Goal: Task Accomplishment & Management: Use online tool/utility

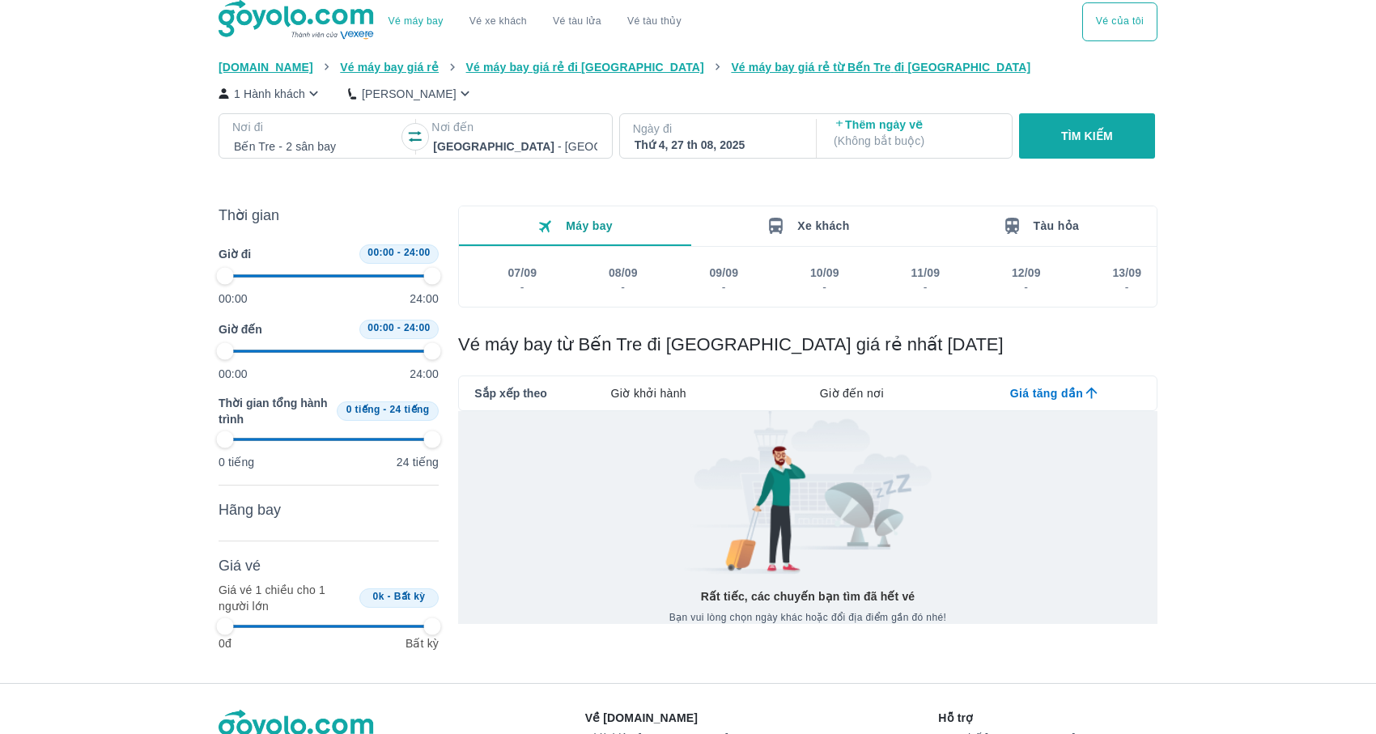
type input "97.9166666666667"
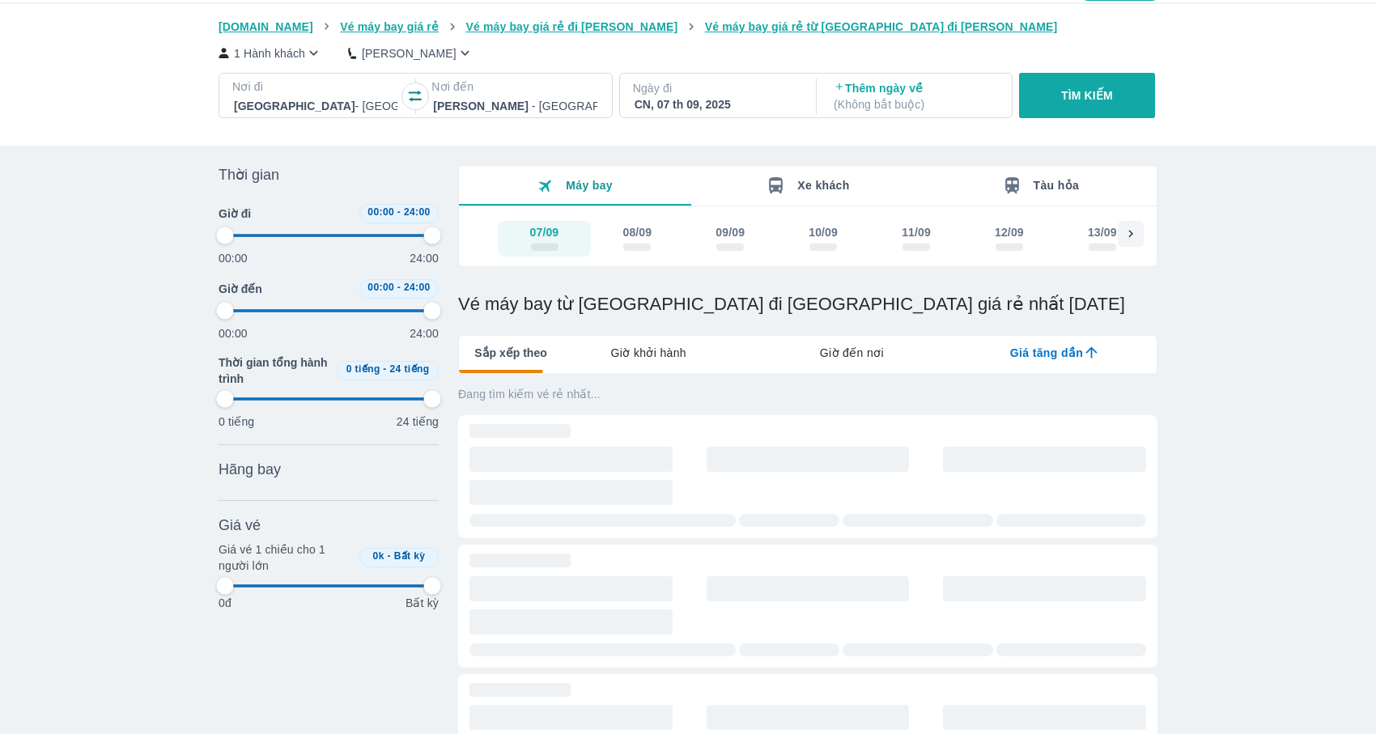
type input "97.9166666666667"
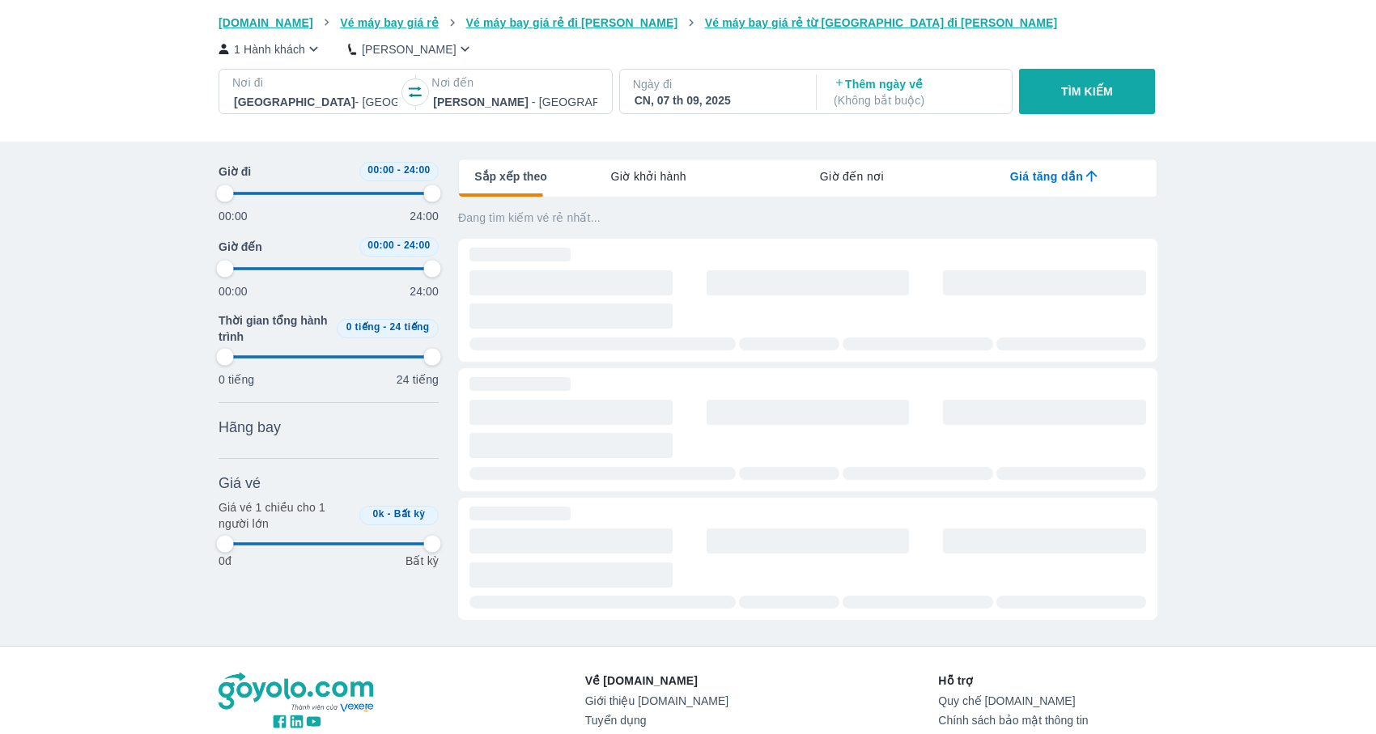
type input "97.9166666666667"
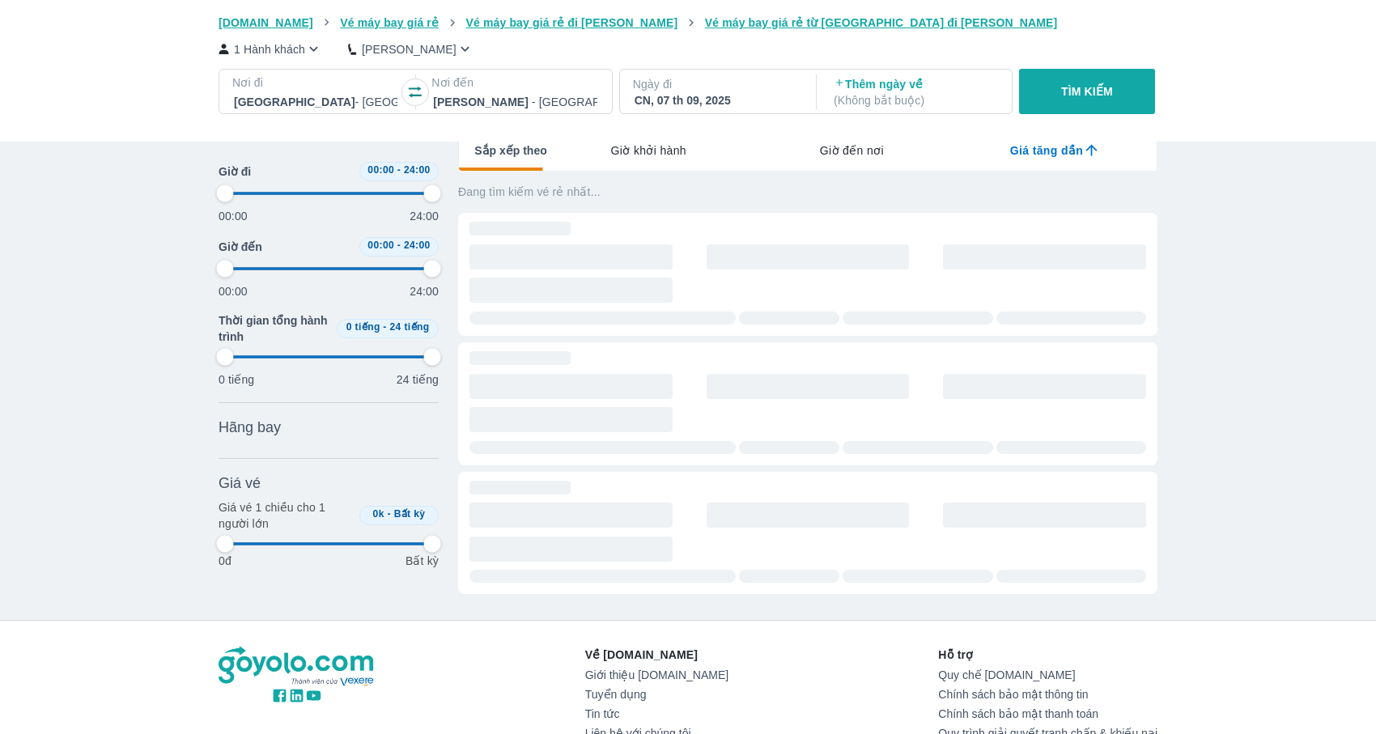
type input "97.9166666666667"
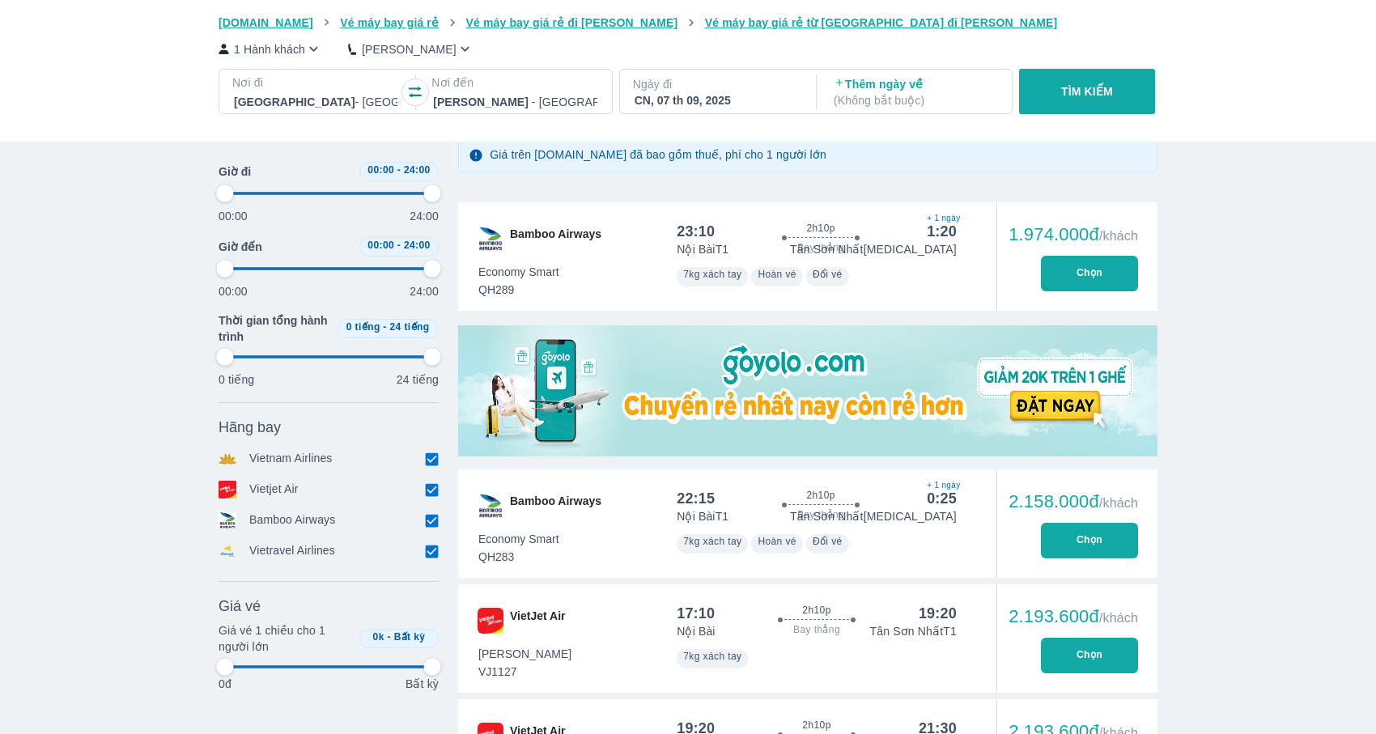
scroll to position [411, 0]
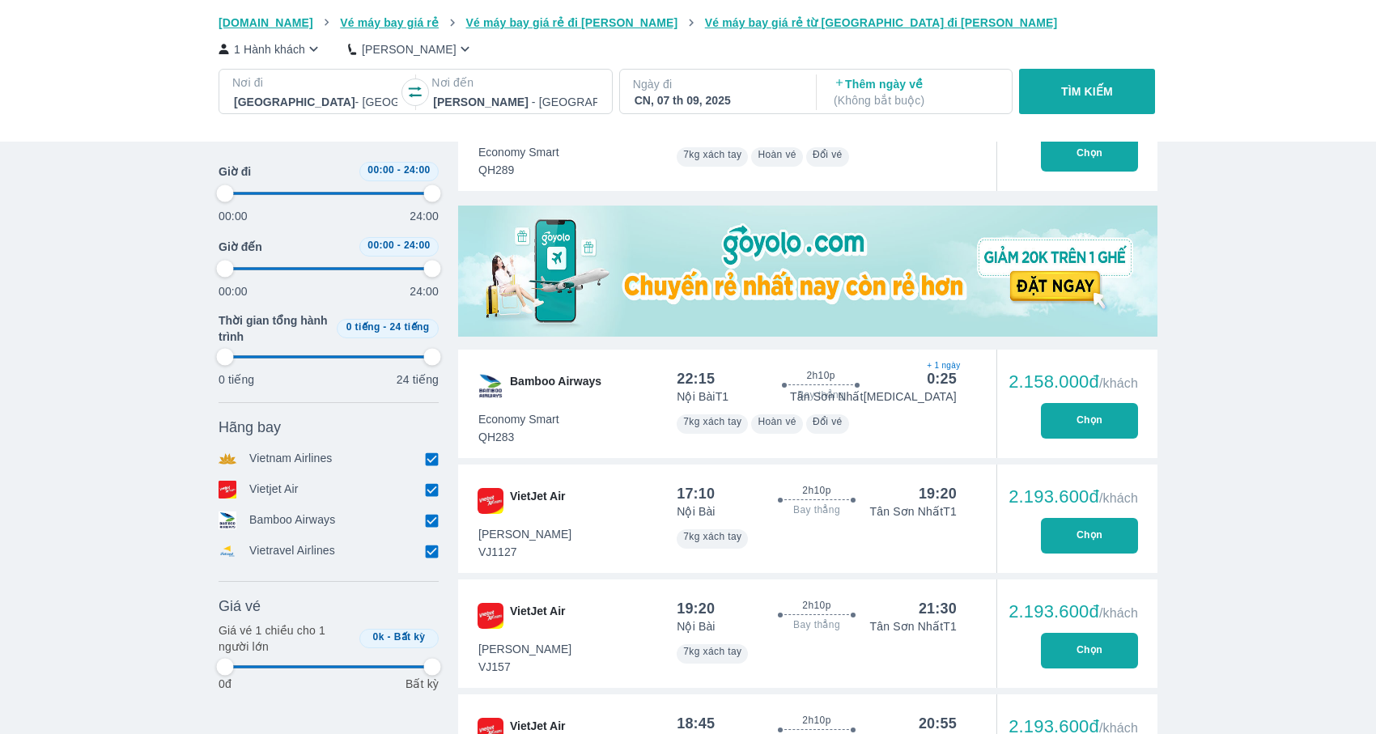
type input "97.9166666666667"
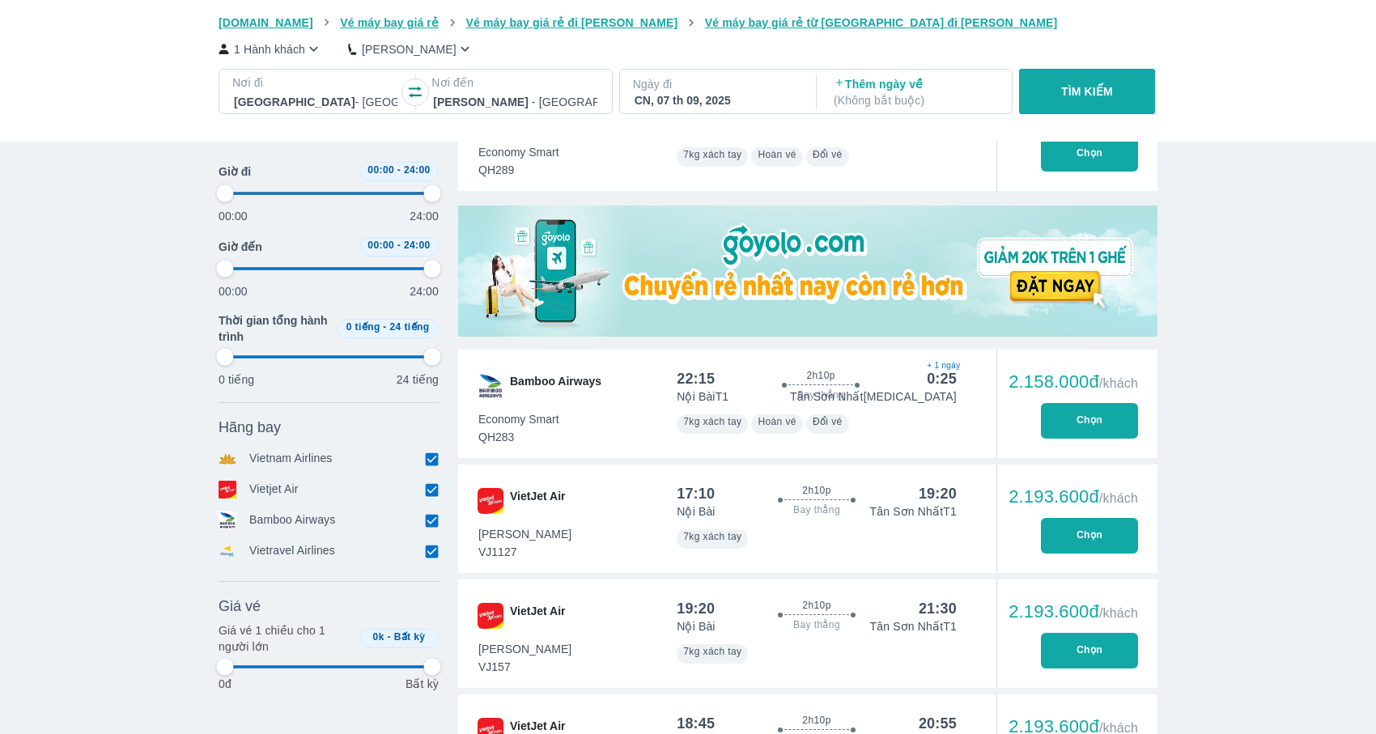
type input "97.9166666666667"
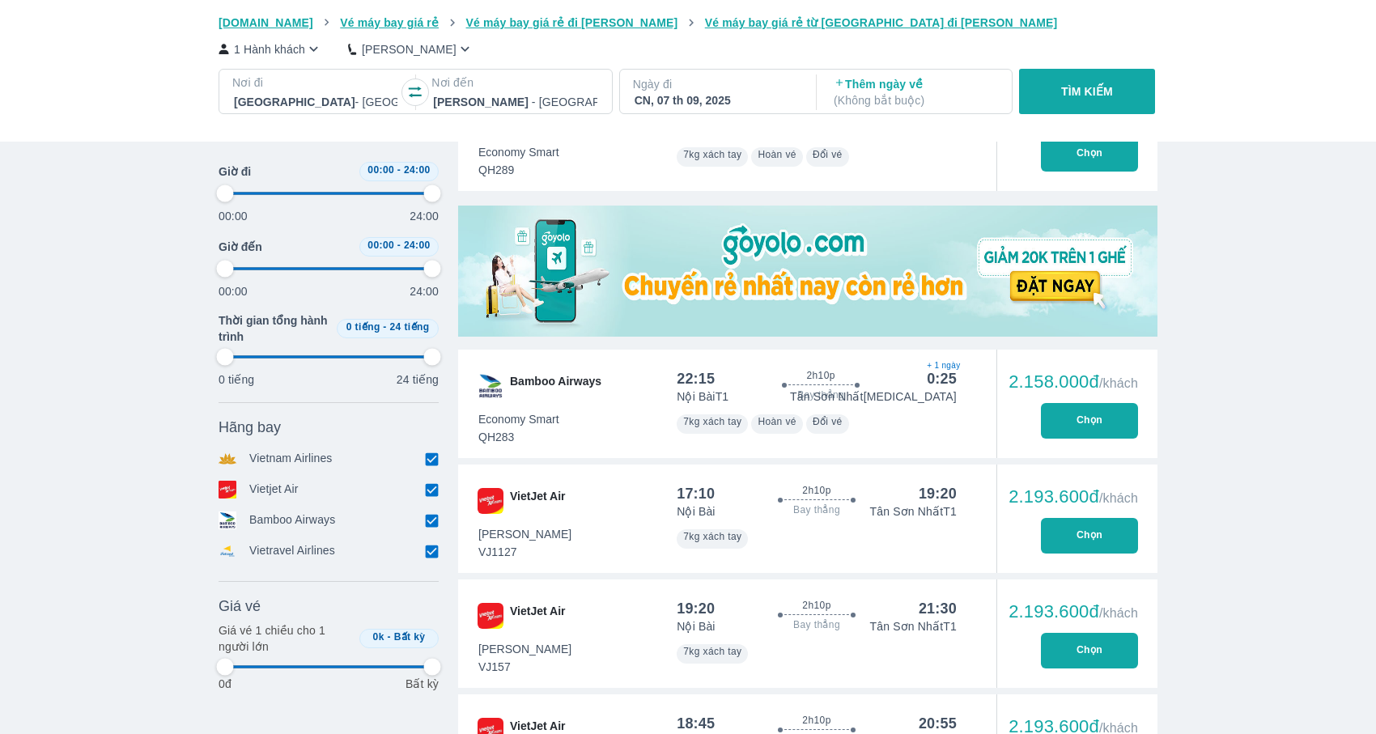
type input "97.9166666666667"
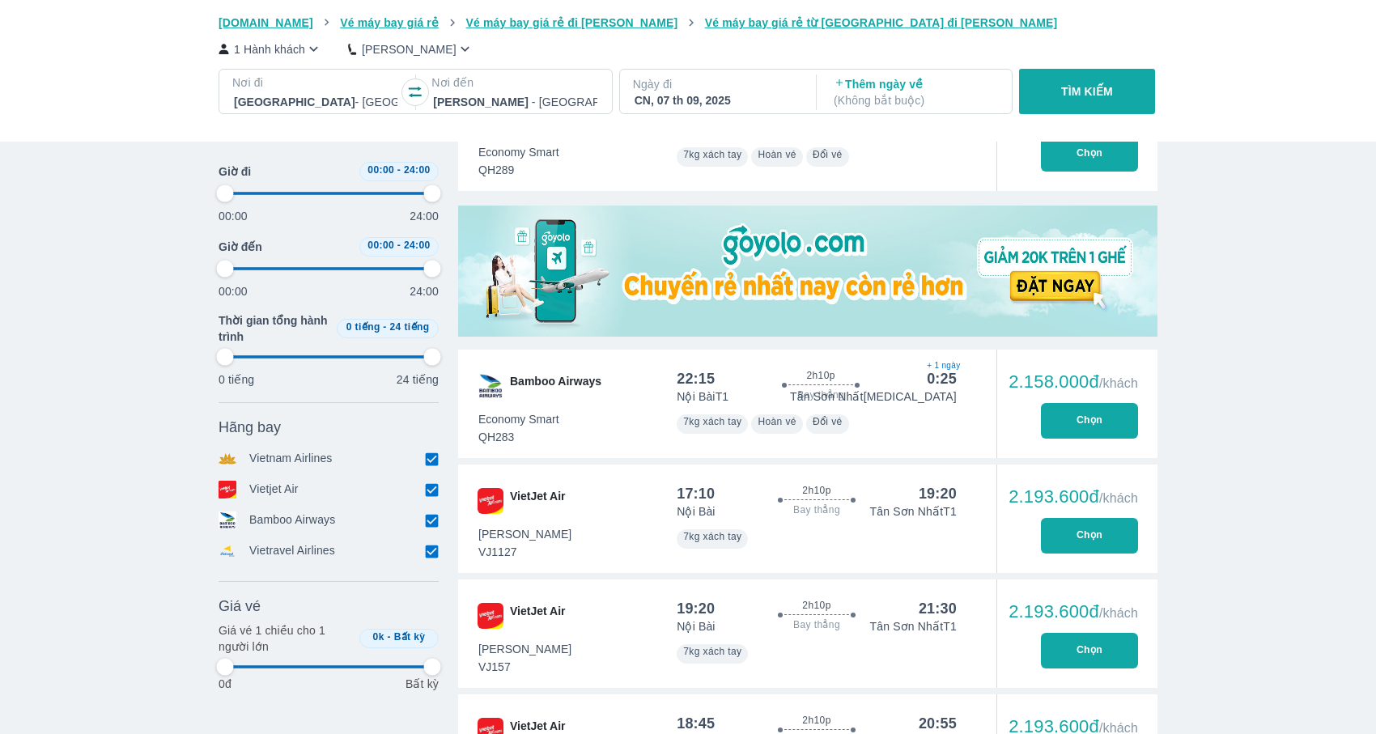
type input "97.9166666666667"
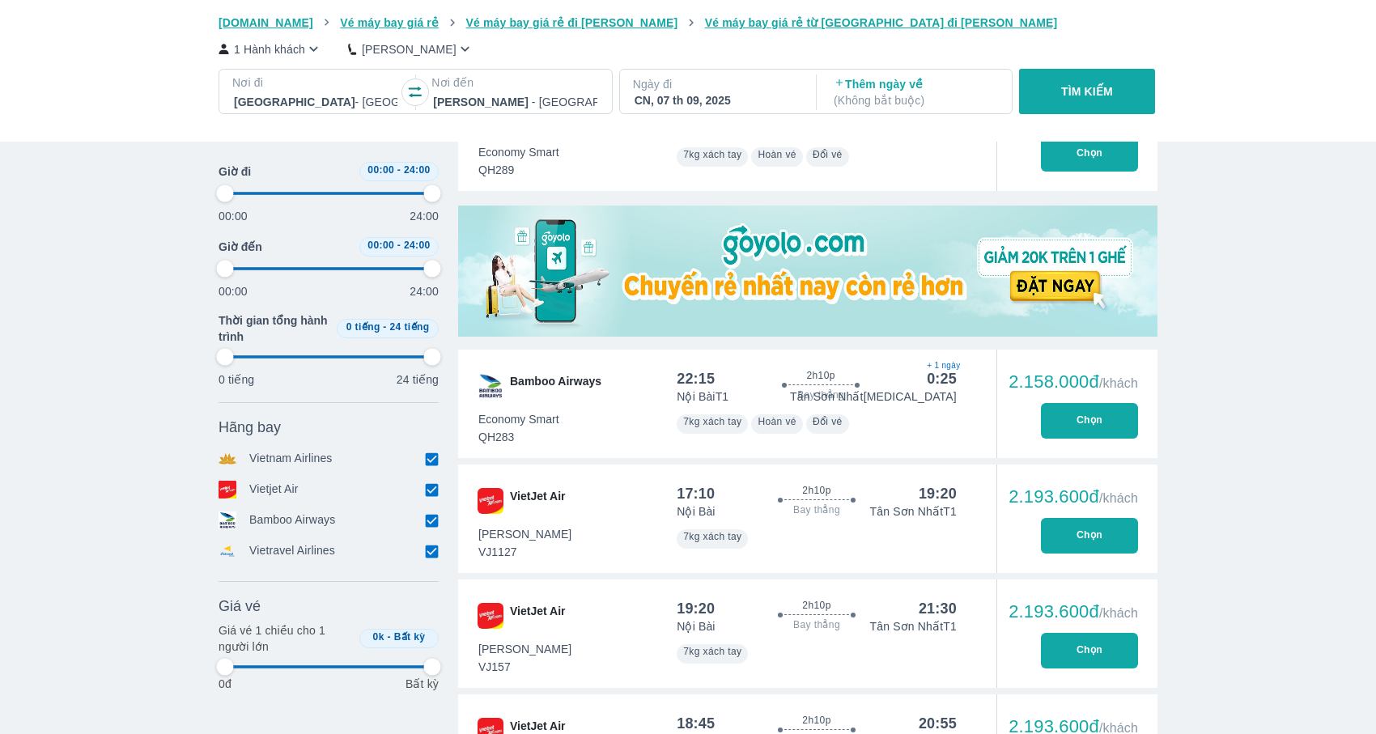
type input "97.9166666666667"
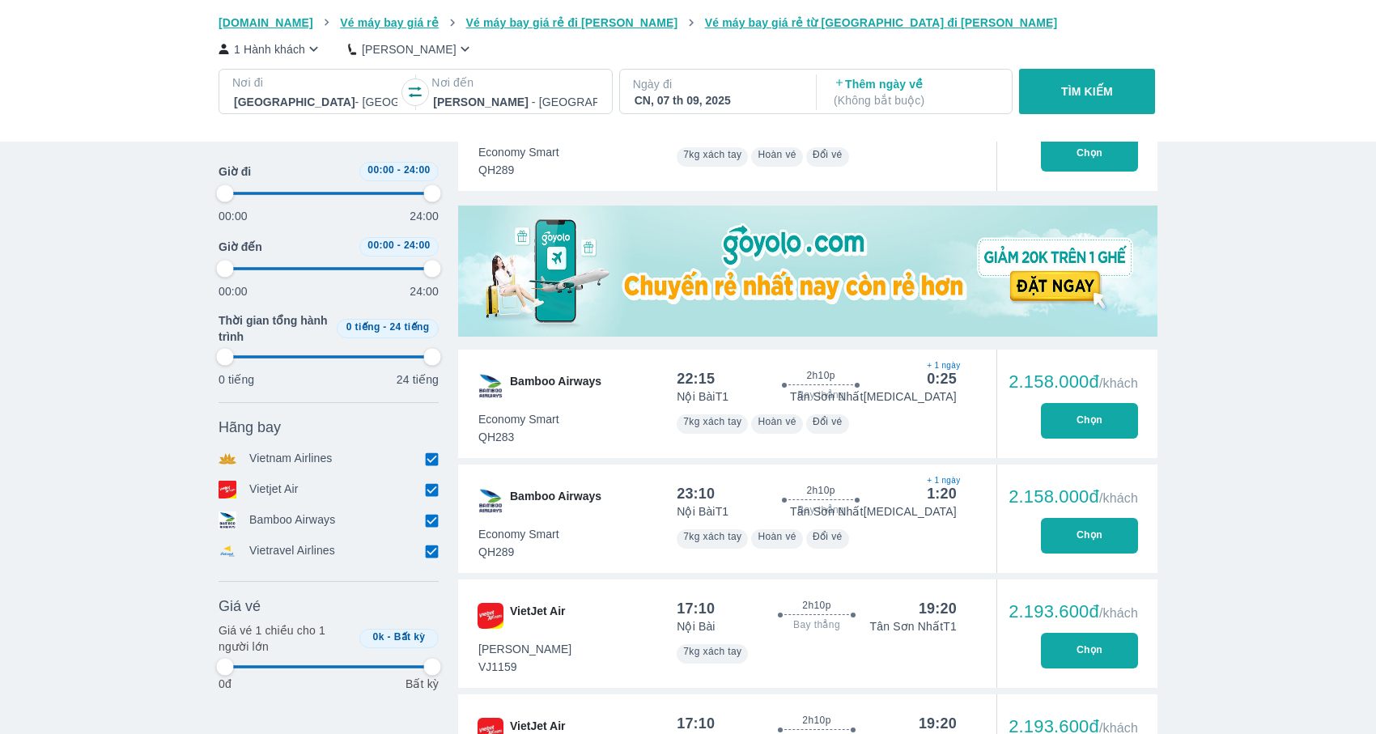
type input "97.9166666666667"
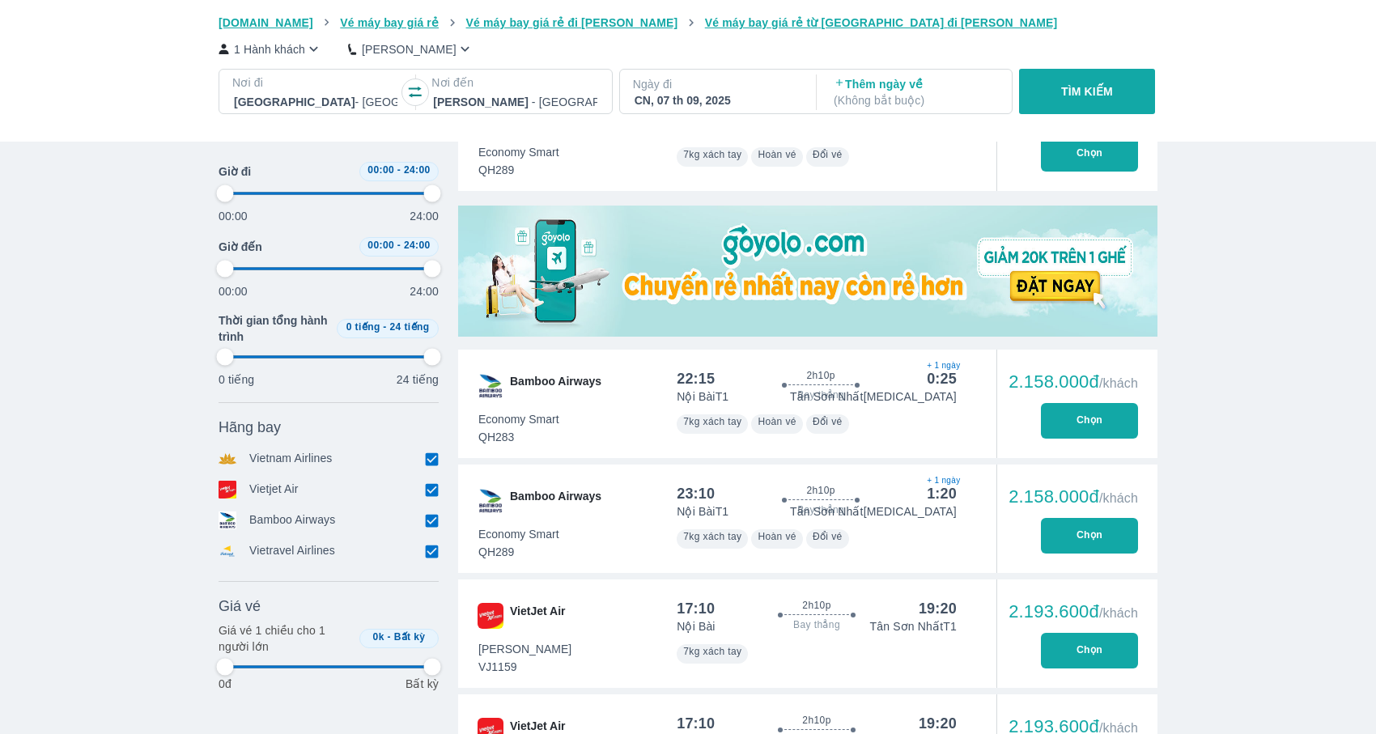
type input "97.9166666666667"
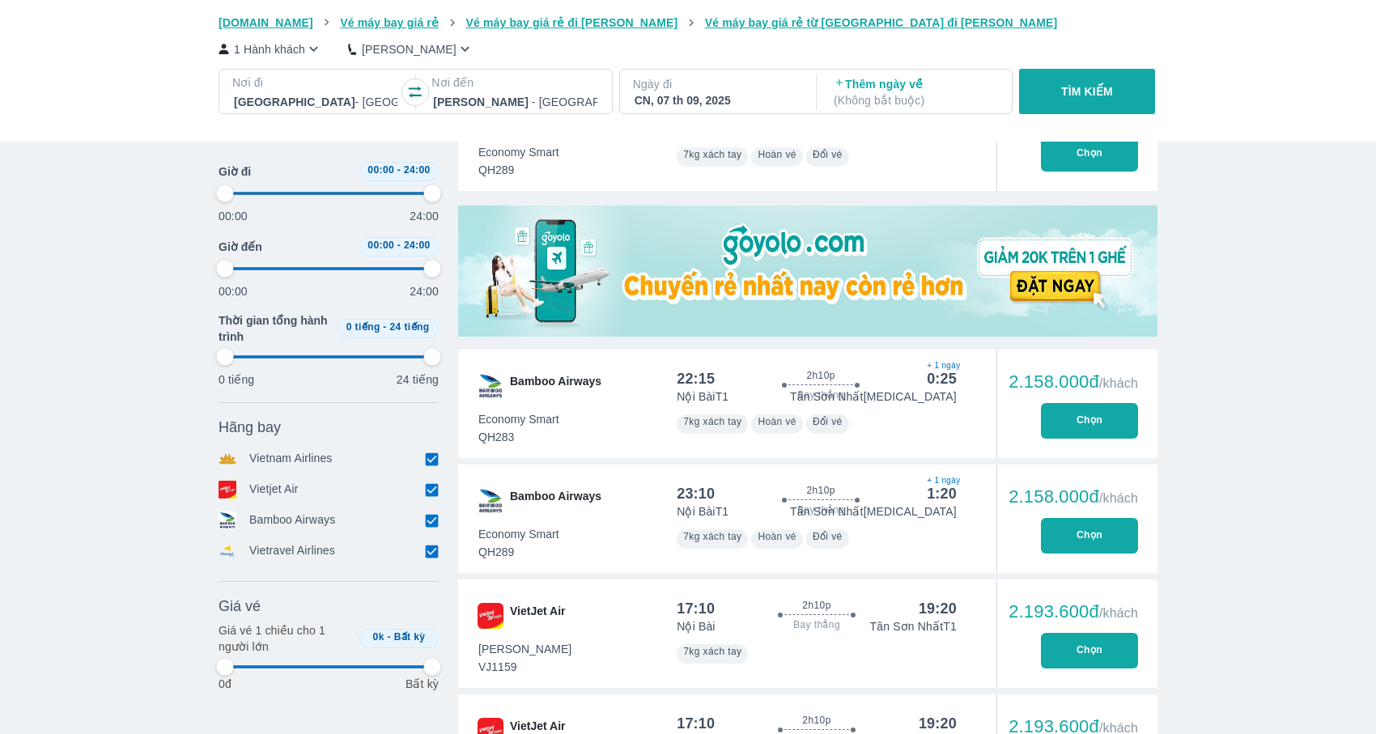
type input "97.9166666666667"
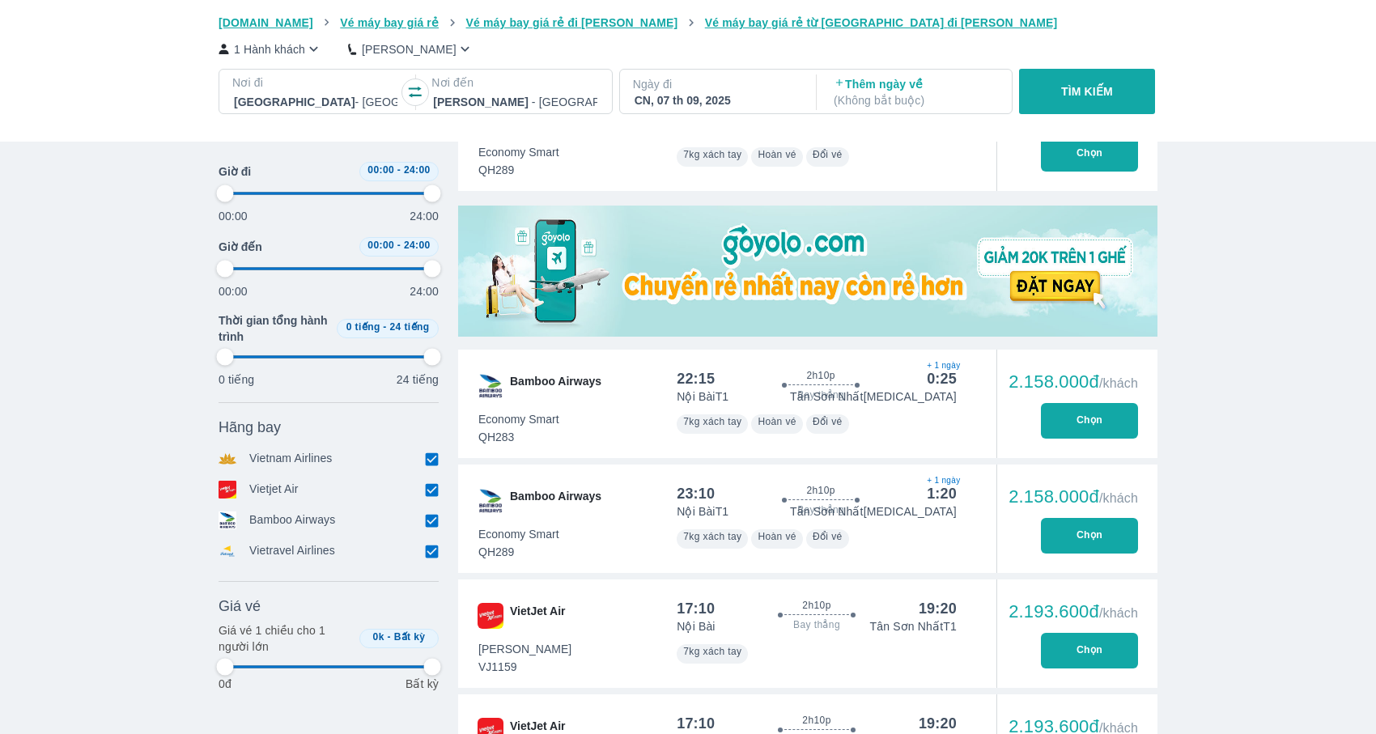
type input "97.9166666666667"
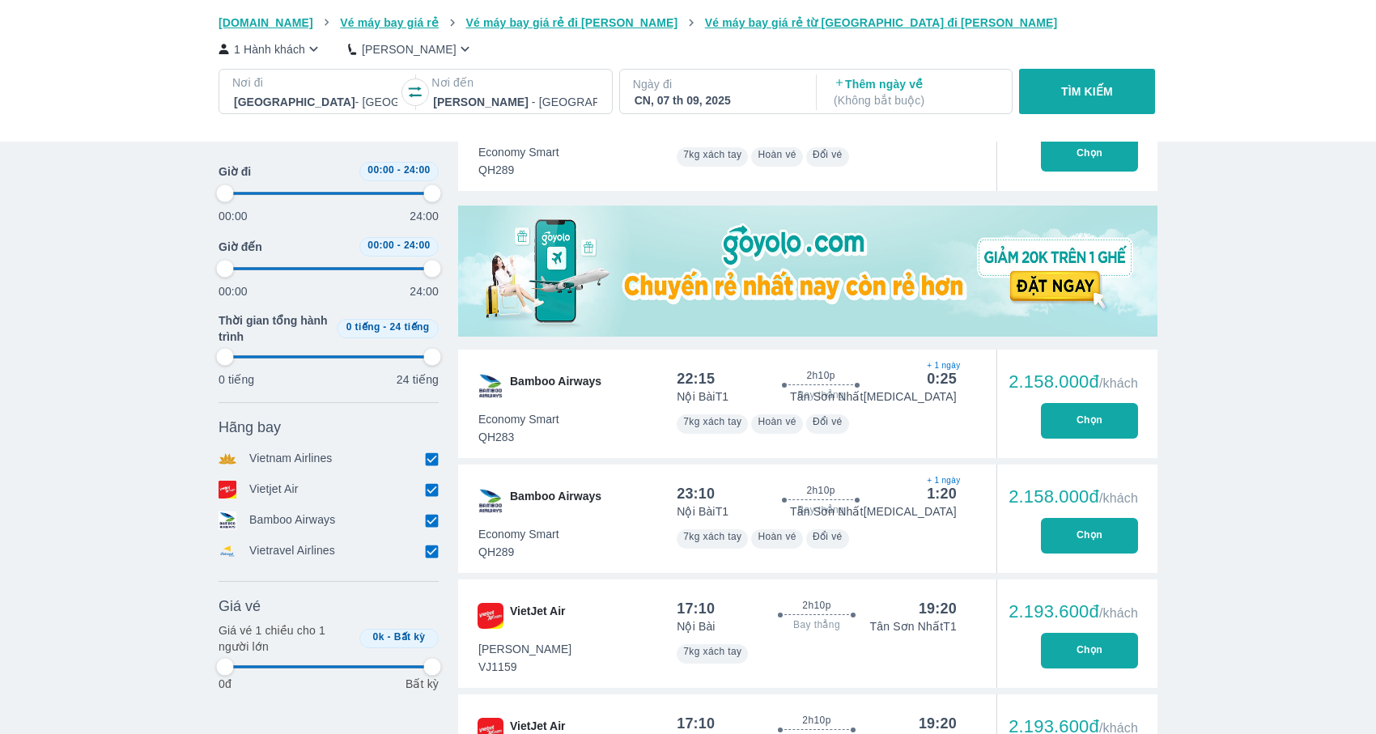
type input "97.9166666666667"
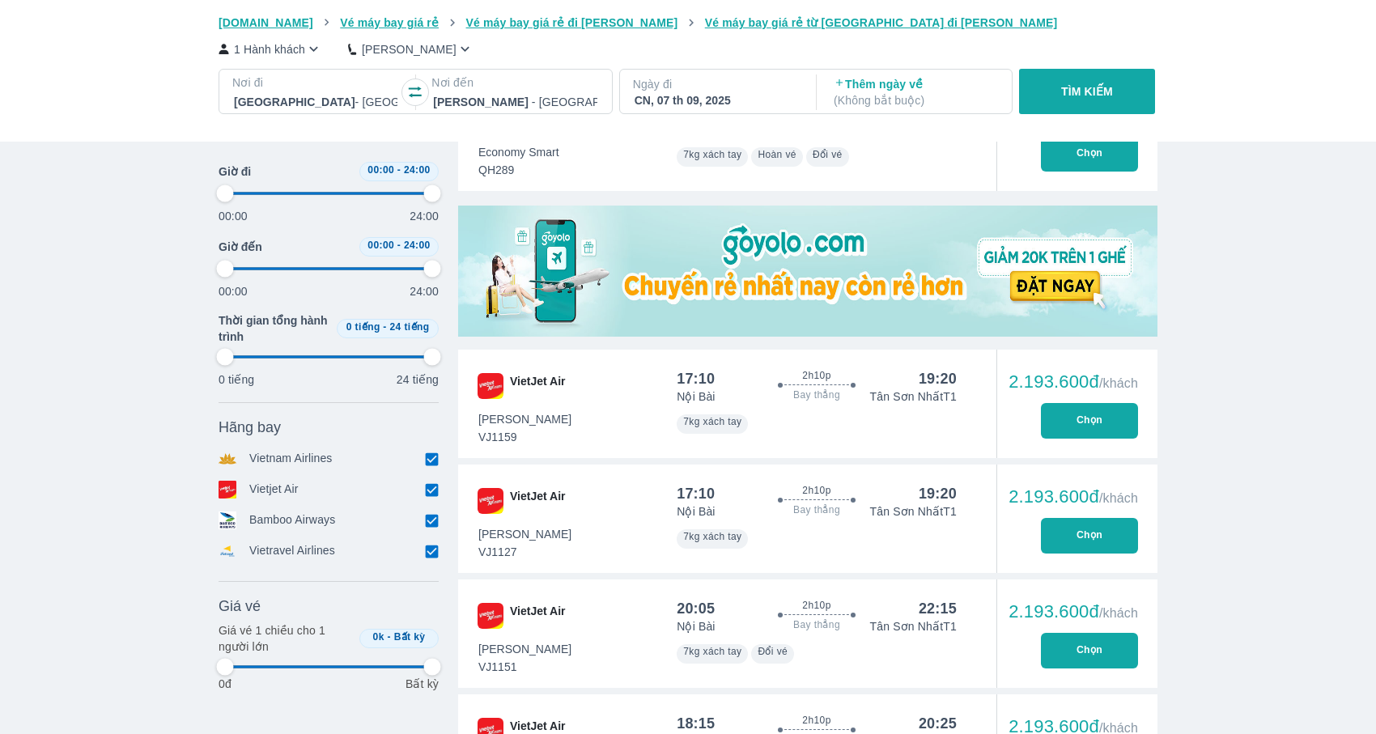
type input "97.9166666666667"
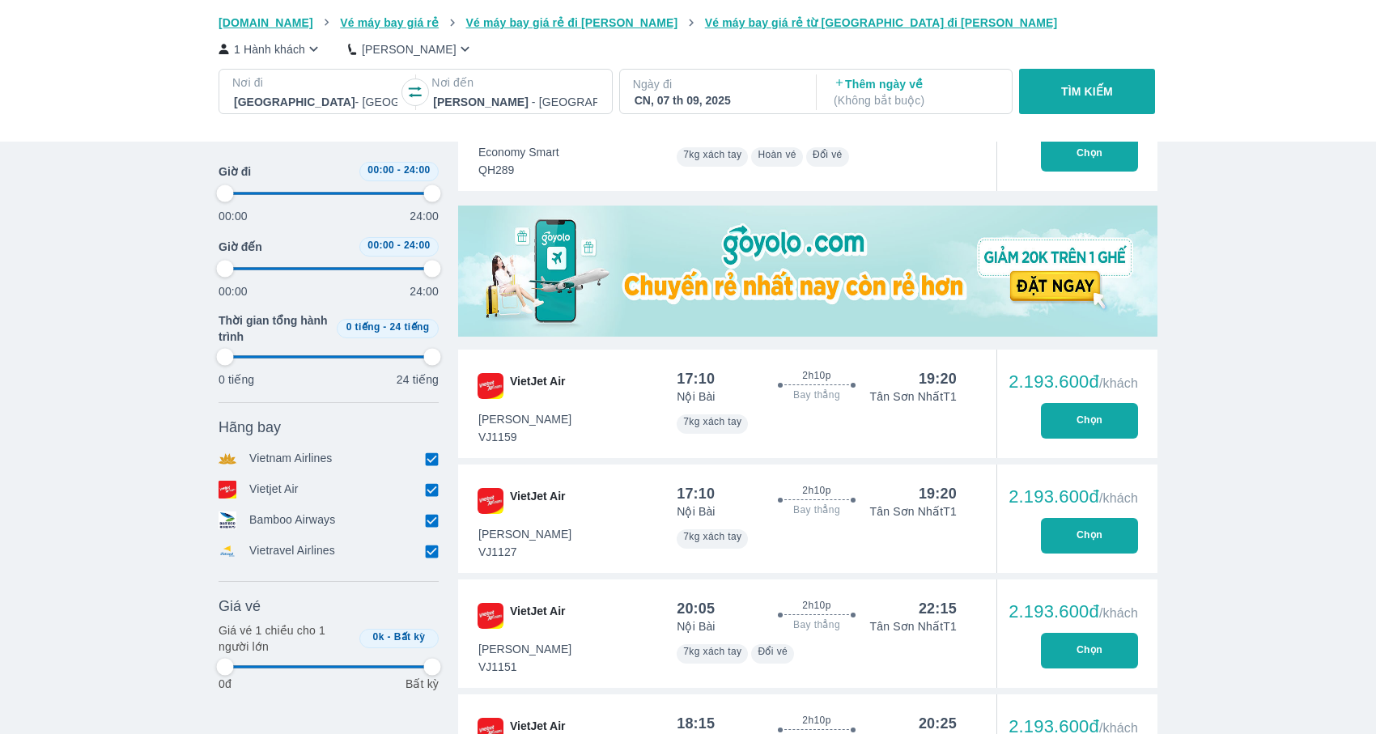
type input "97.9166666666667"
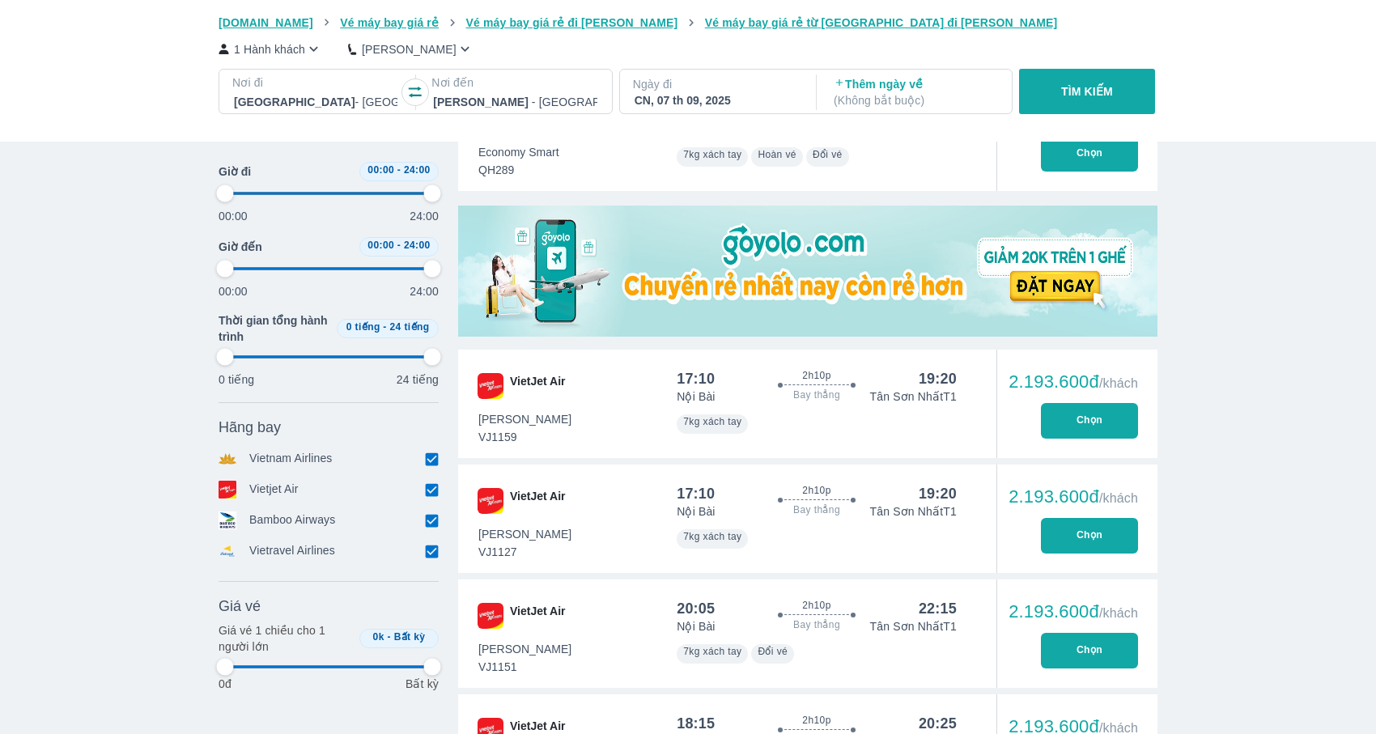
type input "97.9166666666667"
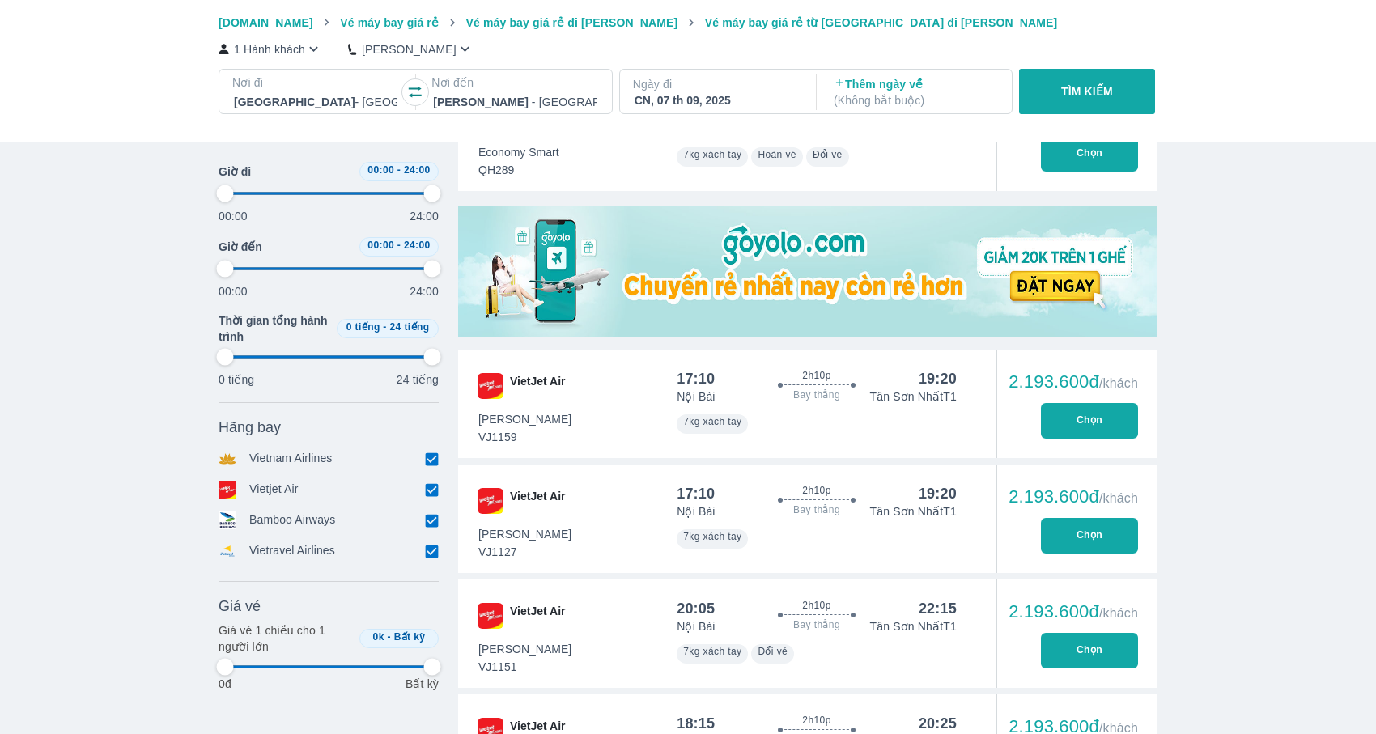
type input "97.9166666666667"
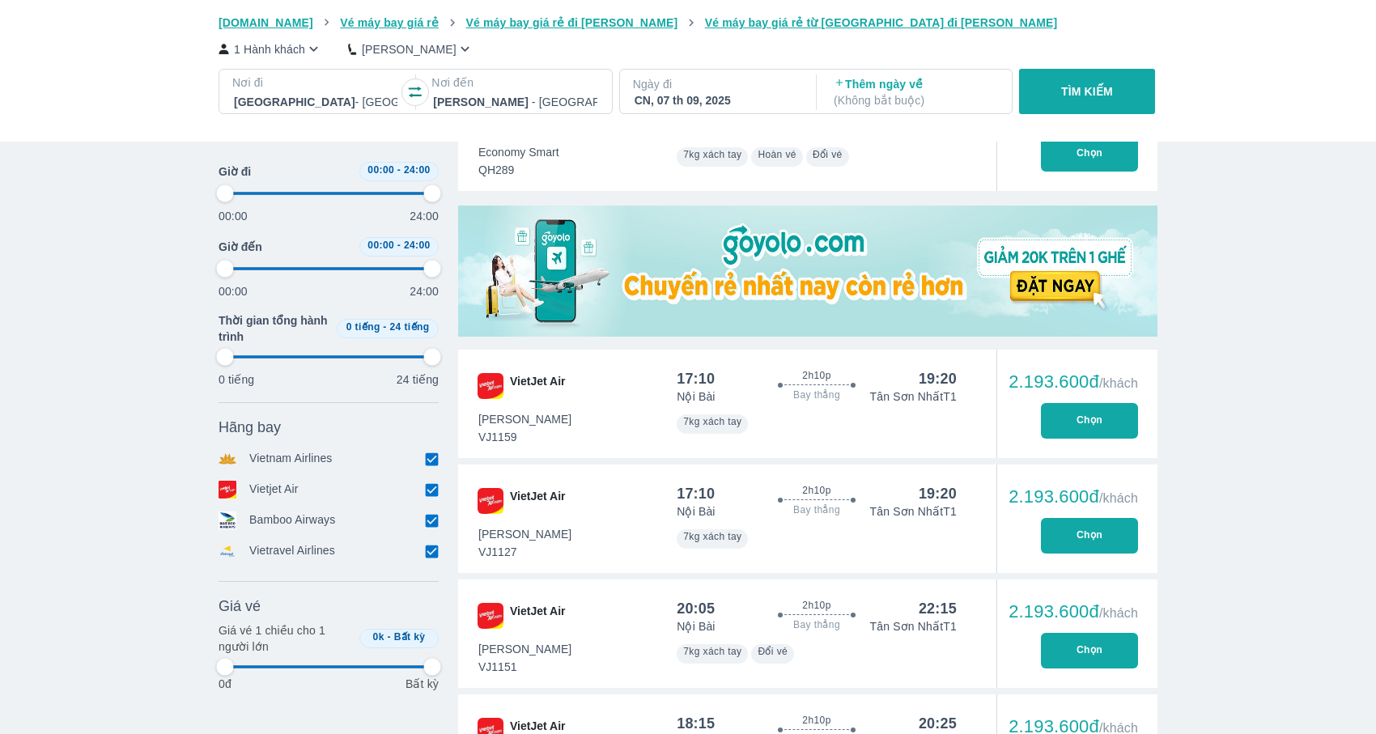
type input "97.9166666666667"
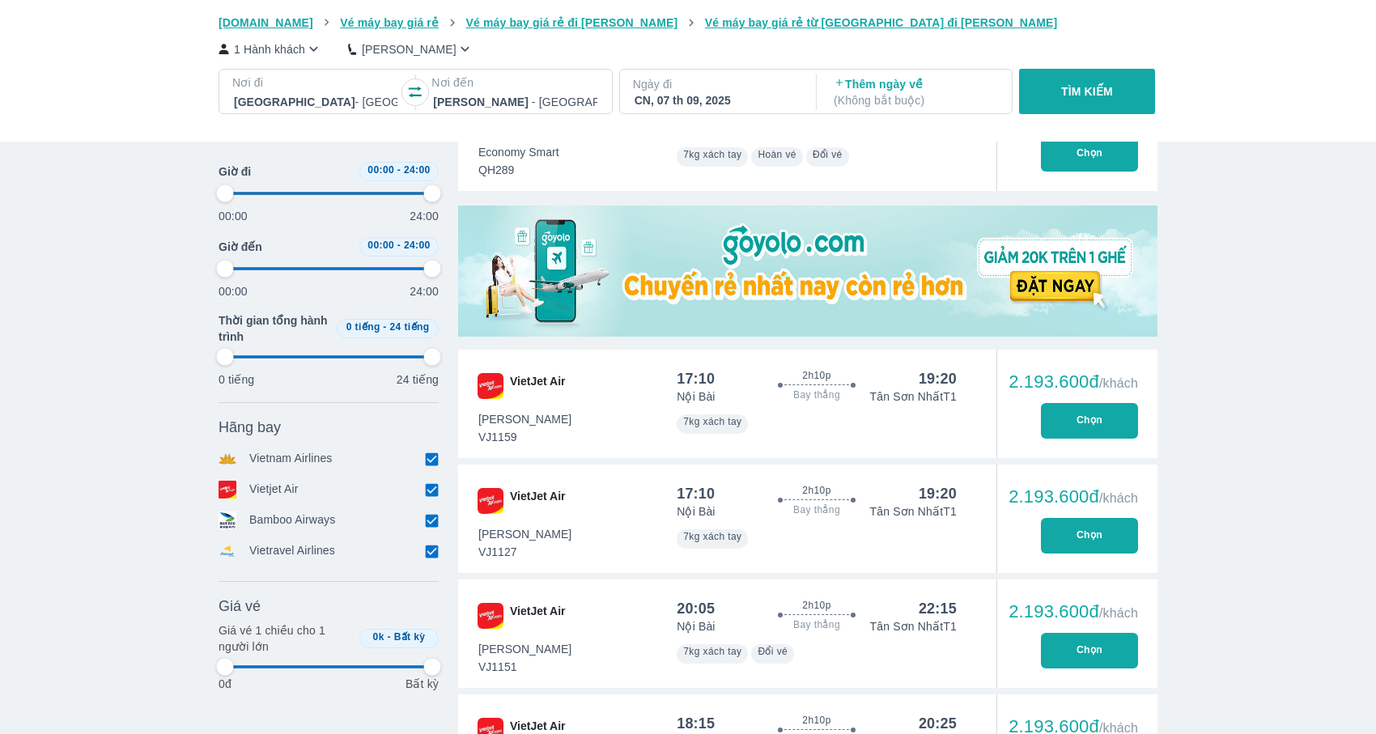
type input "97.9166666666667"
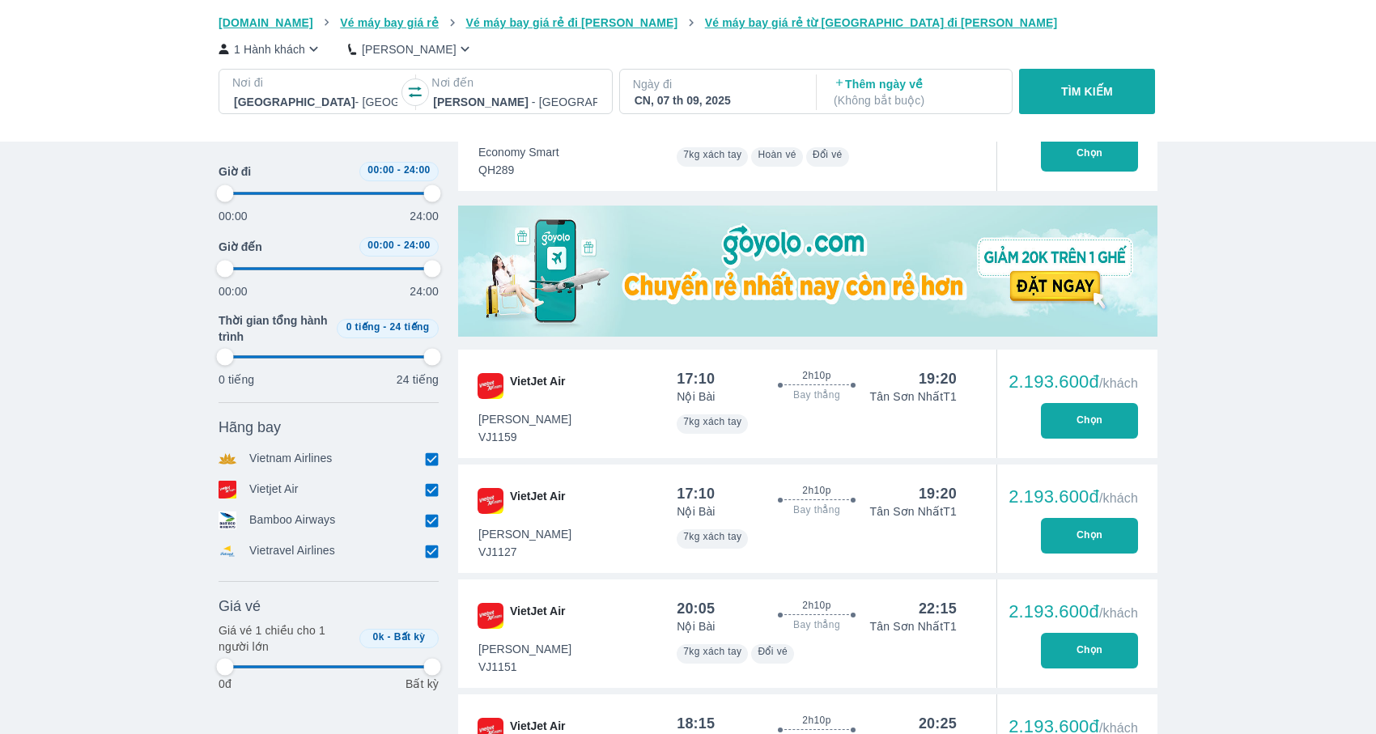
type input "97.9166666666667"
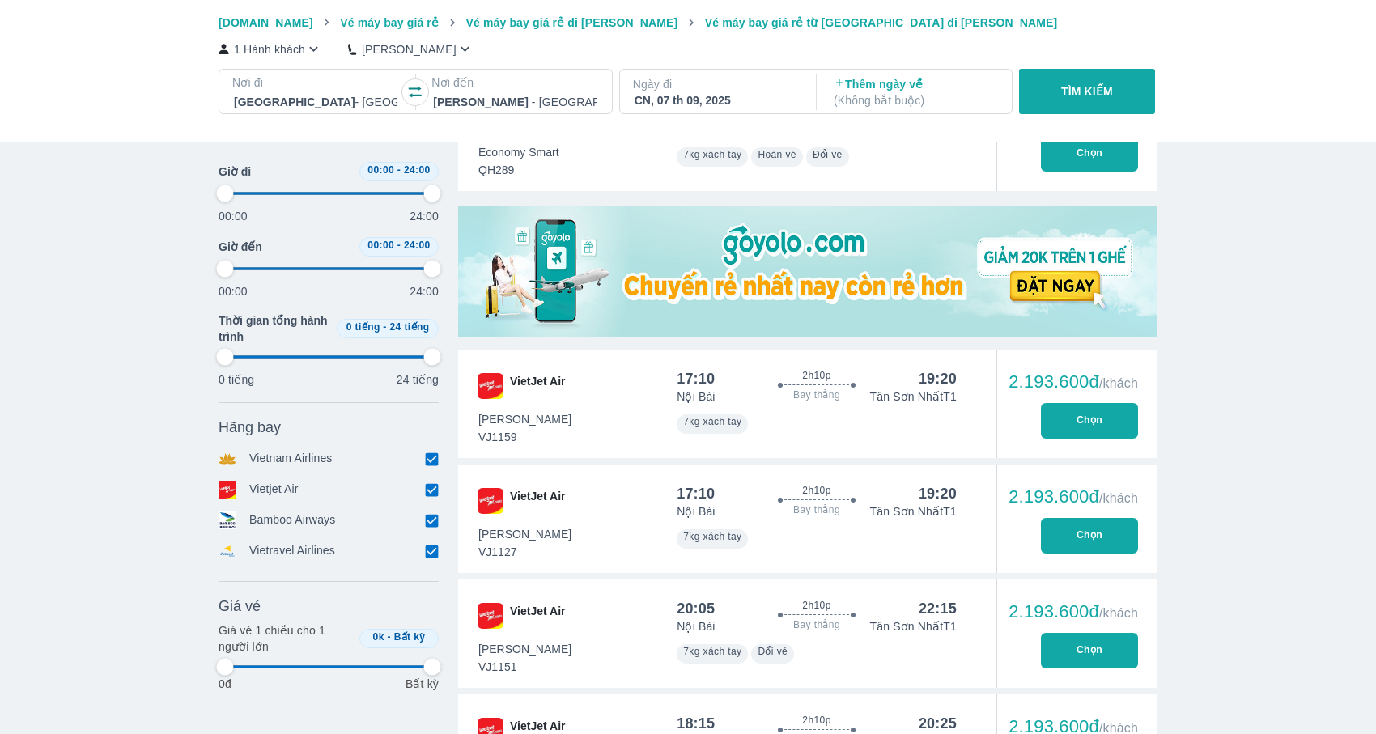
type input "97.9166666666667"
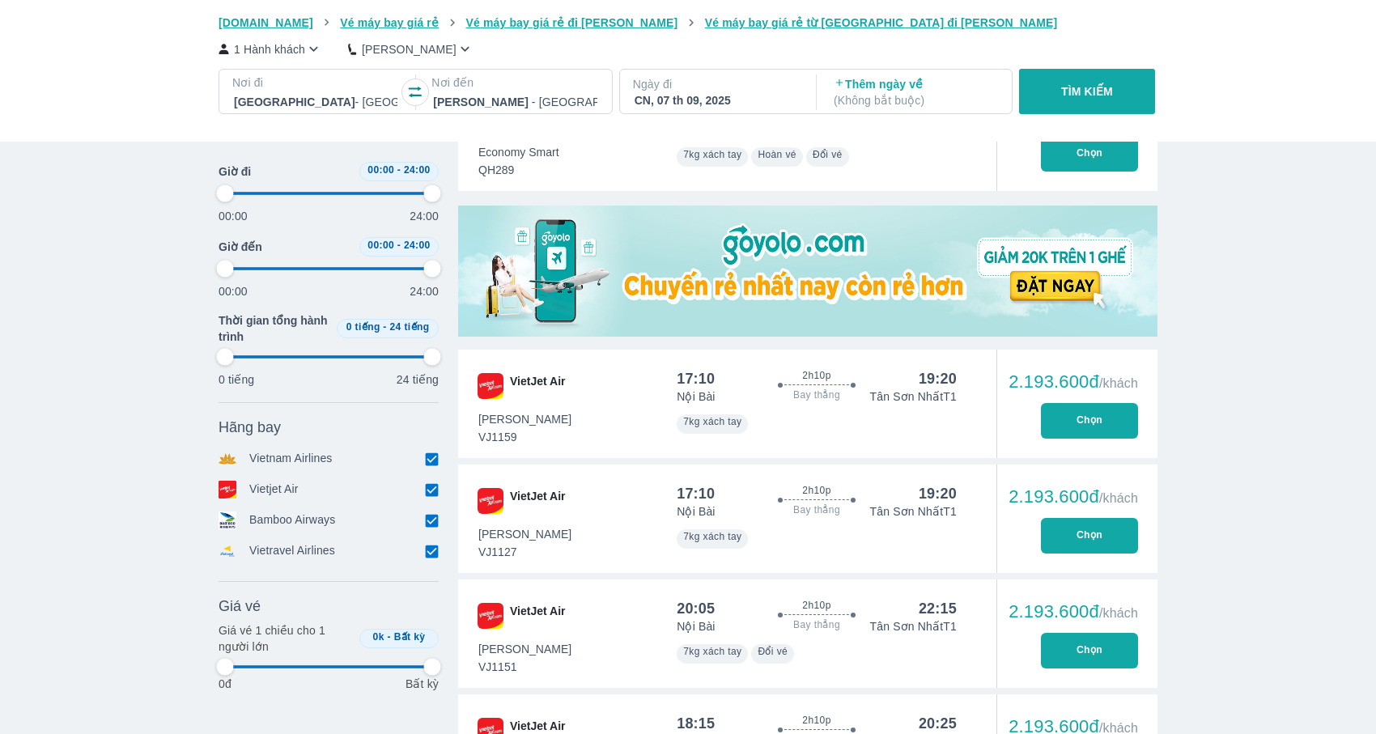
type input "97.9166666666667"
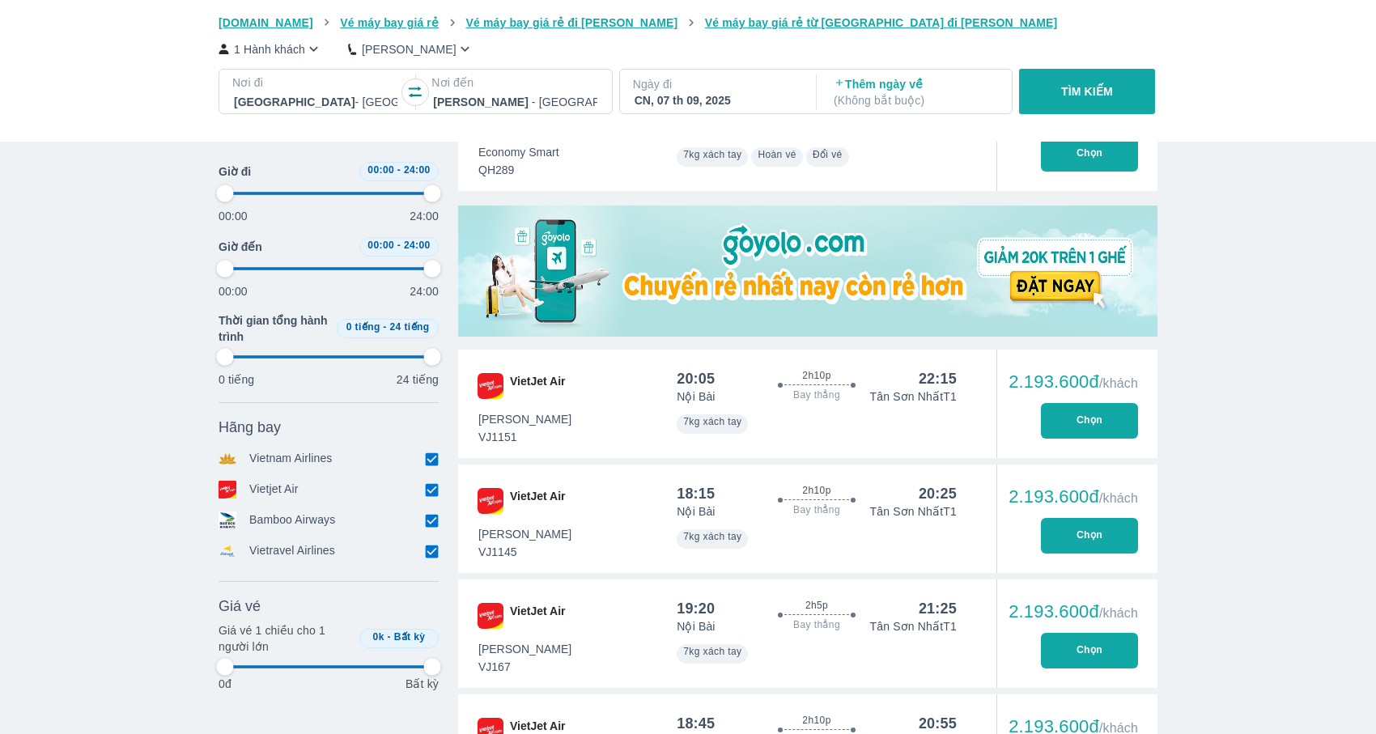
type input "97.9166666666667"
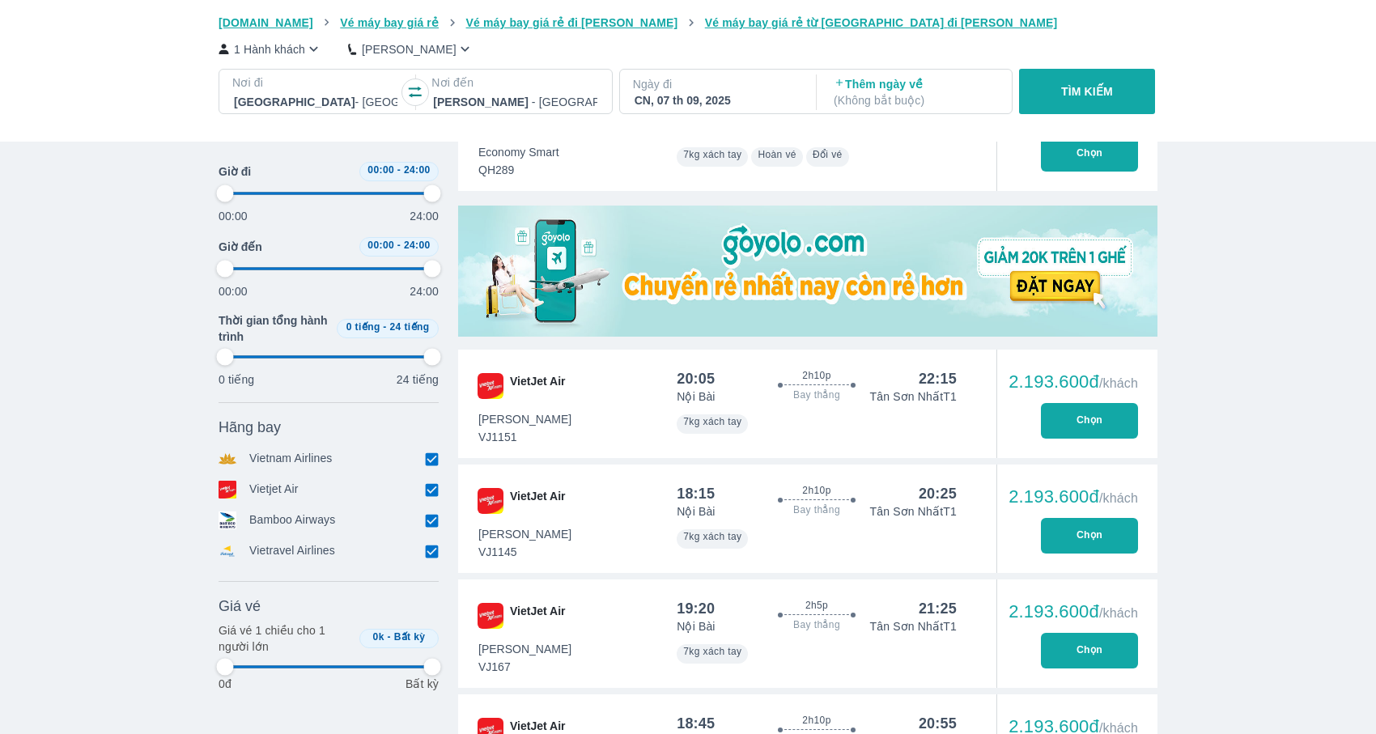
type input "97.9166666666667"
